Goal: Transaction & Acquisition: Purchase product/service

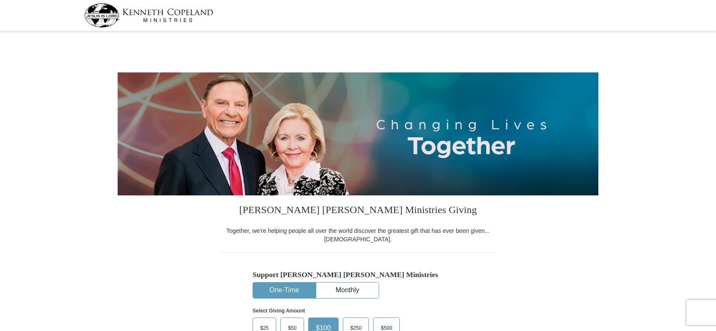
select select "CO"
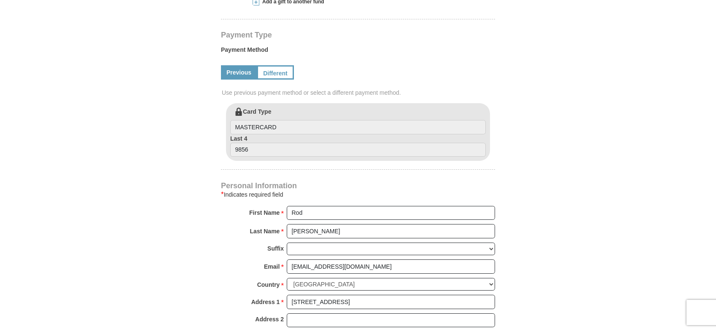
scroll to position [380, 0]
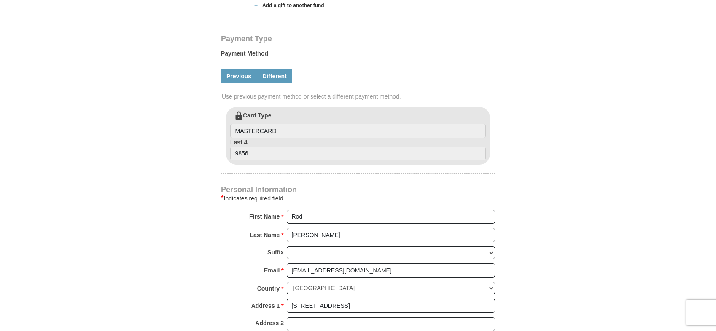
click at [272, 77] on link "Different" at bounding box center [274, 76] width 35 height 14
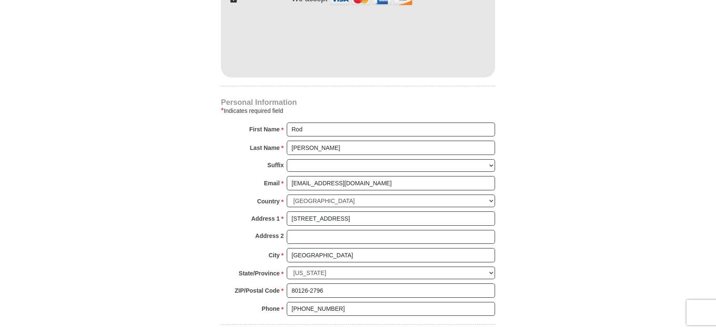
scroll to position [548, 0]
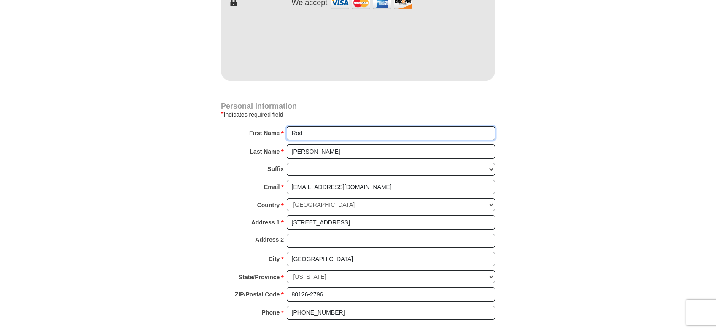
click at [309, 133] on input "Rod" at bounding box center [391, 134] width 208 height 14
type input "[PERSON_NAME] and [PERSON_NAME]"
click at [334, 155] on input "[PERSON_NAME]" at bounding box center [391, 152] width 208 height 14
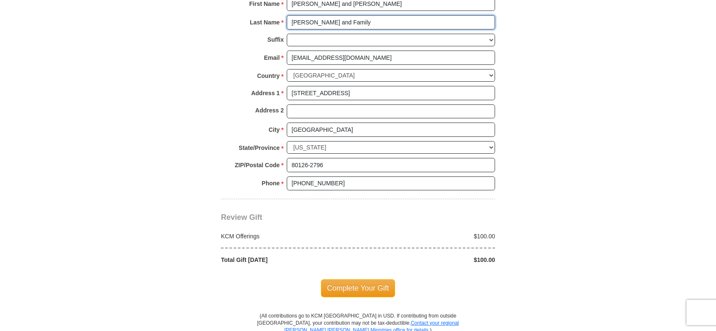
scroll to position [675, 0]
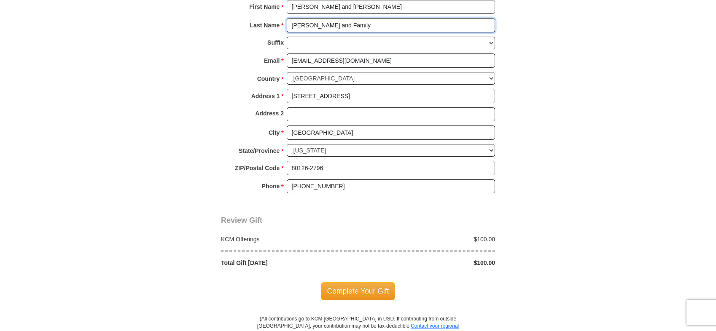
type input "[PERSON_NAME] and Family"
click at [239, 223] on span "Review Gift" at bounding box center [241, 220] width 41 height 8
click at [241, 242] on div "KCM Offerings" at bounding box center [288, 239] width 142 height 8
click at [256, 263] on div "Total Gift [DATE]" at bounding box center [288, 263] width 142 height 8
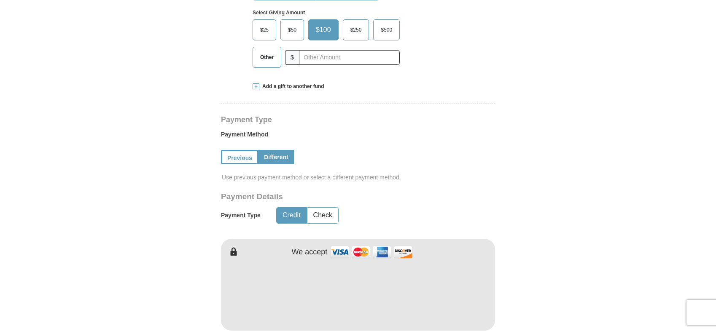
scroll to position [295, 0]
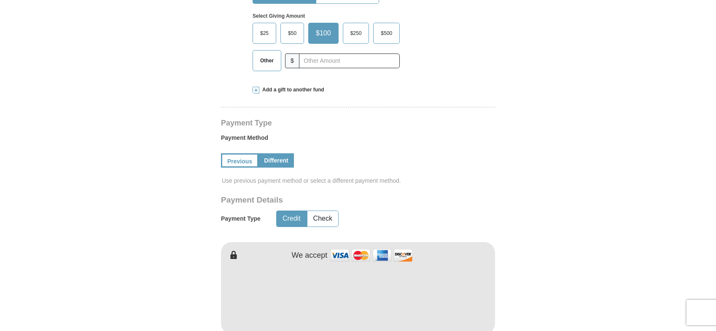
click at [289, 34] on span "$50" at bounding box center [292, 33] width 17 height 13
click at [0, 0] on input "$50" at bounding box center [0, 0] width 0 height 0
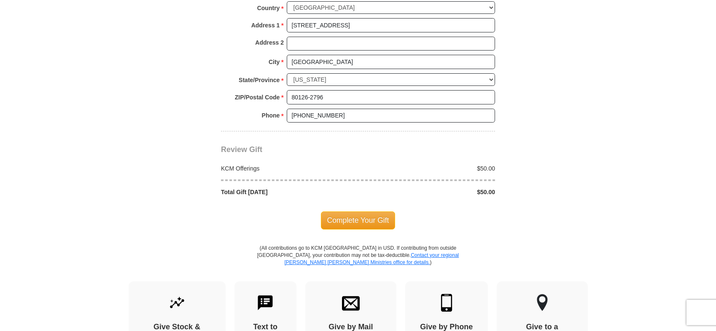
scroll to position [759, 0]
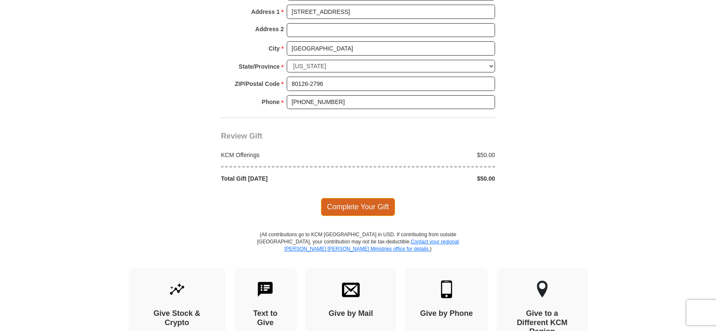
click at [332, 203] on span "Complete Your Gift" at bounding box center [358, 207] width 75 height 18
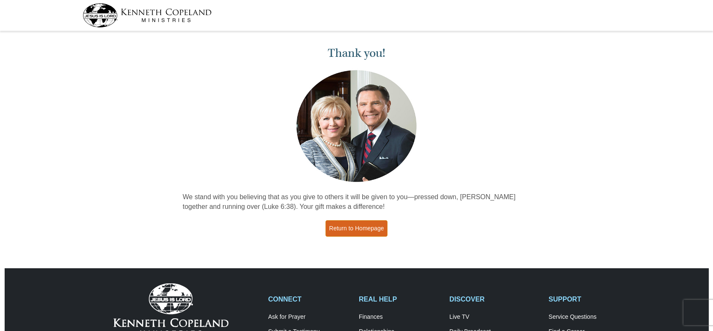
click at [344, 229] on link "Return to Homepage" at bounding box center [357, 229] width 62 height 16
